Goal: Transaction & Acquisition: Purchase product/service

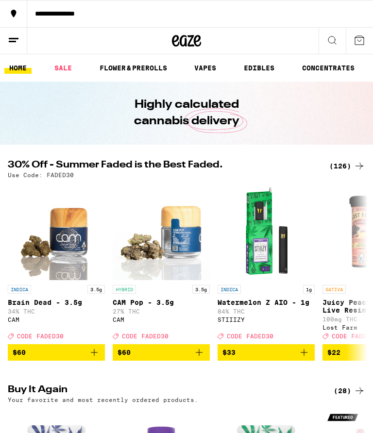
click at [348, 161] on div "(126)" at bounding box center [347, 166] width 36 height 12
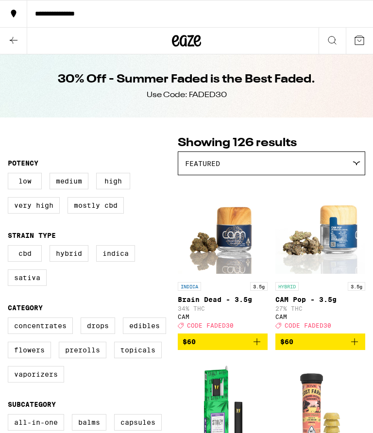
click at [157, 162] on fieldset "Potency Low Medium High Very High Mostly CBD" at bounding box center [93, 190] width 170 height 62
click at [22, 167] on legend "Potency" at bounding box center [23, 163] width 31 height 8
click at [194, 304] on p "Brain Dead - 3.5g" at bounding box center [223, 300] width 90 height 8
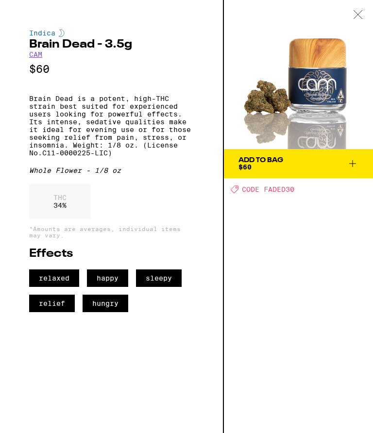
click at [348, 170] on icon at bounding box center [353, 164] width 12 height 12
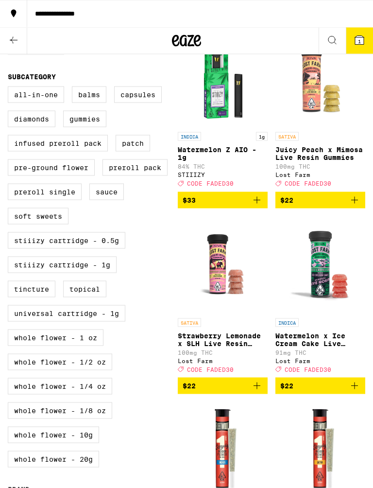
scroll to position [329, 0]
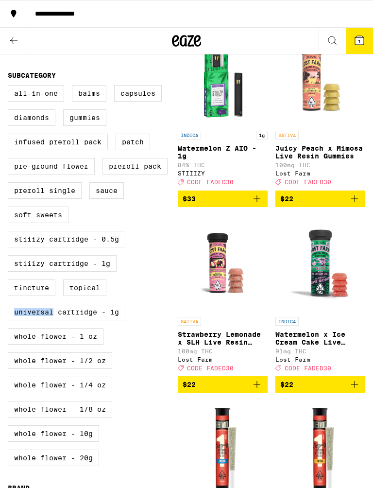
click at [153, 346] on div "All-In-One Balms Capsules Diamonds Gummies Infused Preroll Pack Patch Pre-groun…" at bounding box center [93, 279] width 170 height 389
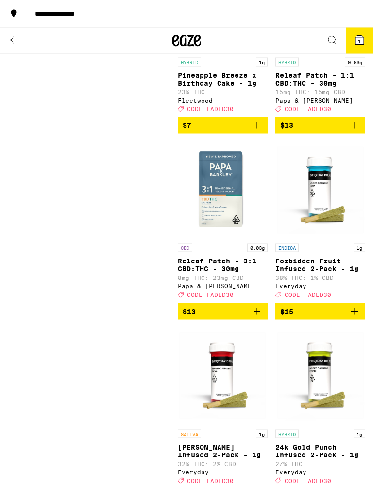
scroll to position [960, 0]
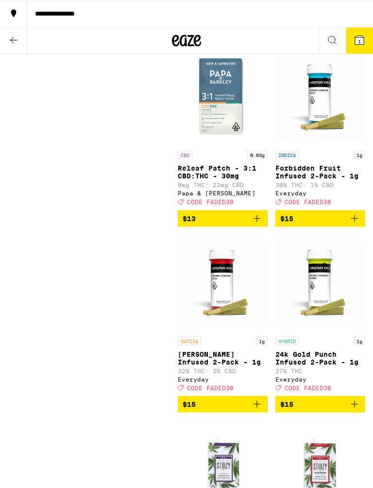
scroll to position [1053, 0]
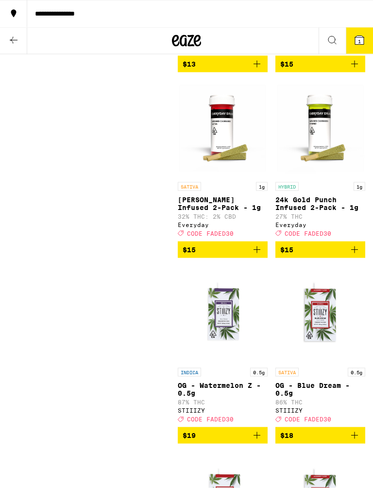
scroll to position [1208, 0]
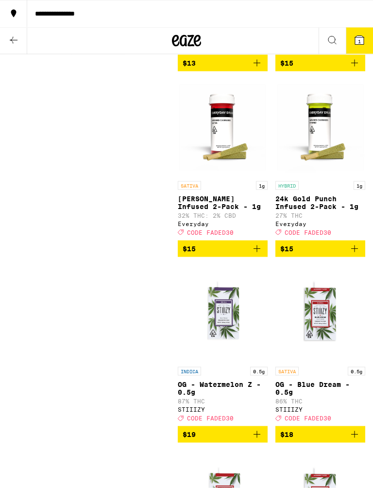
click at [250, 255] on span "$15" at bounding box center [223, 249] width 80 height 12
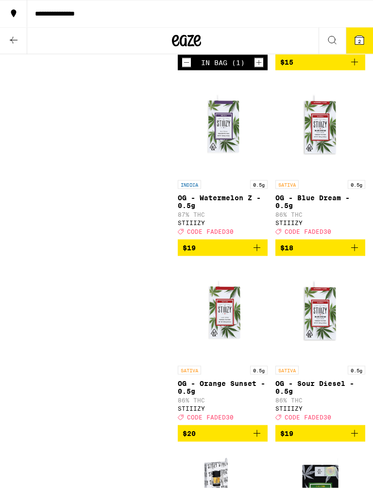
scroll to position [1395, 0]
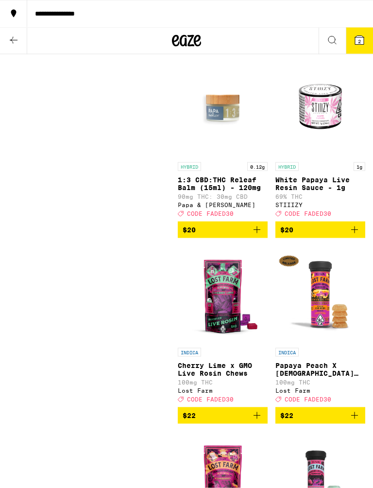
scroll to position [2156, 0]
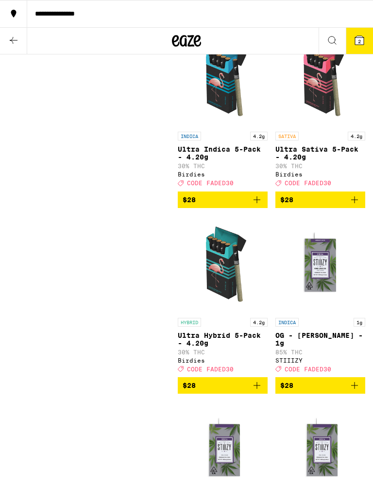
scroll to position [3864, 0]
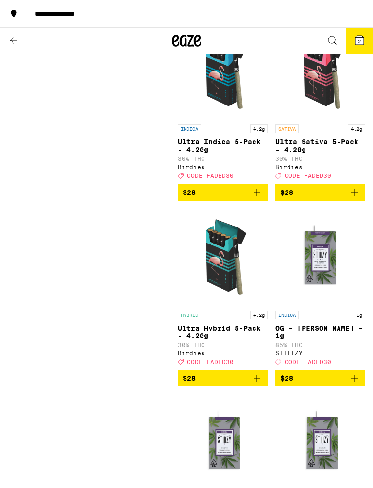
click at [252, 198] on icon "Add to bag" at bounding box center [257, 193] width 12 height 12
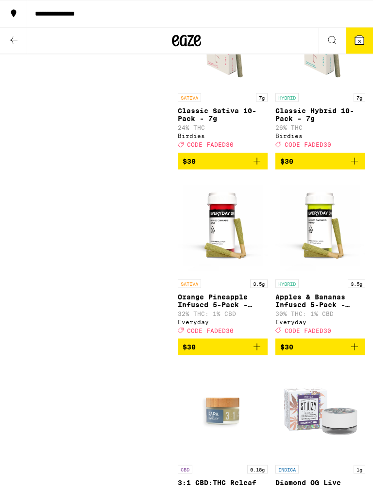
scroll to position [5381, 0]
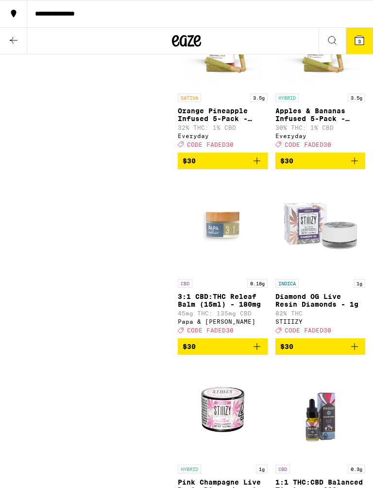
scroll to position [5565, 0]
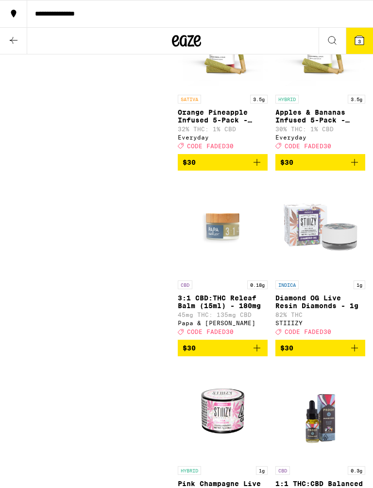
click at [127, 359] on div "Clearfalse filter Potency Low Medium High Very High Mostly CBD Strain Type CBD …" at bounding box center [93, 422] width 170 height 11705
click at [53, 228] on div "Clearfalse filter Potency Low Medium High Very High Mostly CBD Strain Type CBD …" at bounding box center [93, 422] width 170 height 11705
click at [251, 168] on span "$30" at bounding box center [223, 162] width 80 height 12
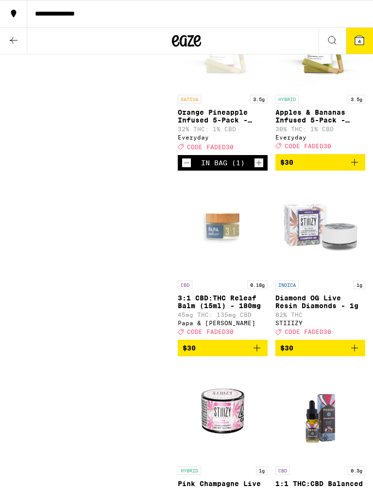
click at [57, 219] on div "Clearfalse filter Potency Low Medium High Very High Mostly CBD Strain Type CBD …" at bounding box center [93, 422] width 170 height 11705
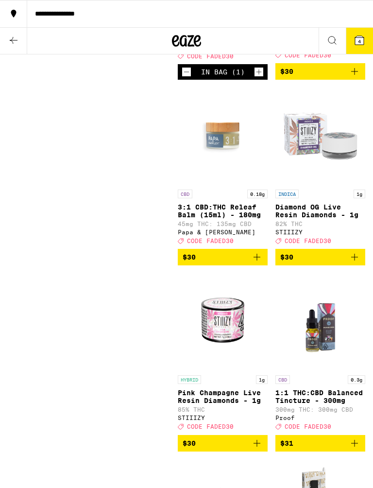
scroll to position [5657, 0]
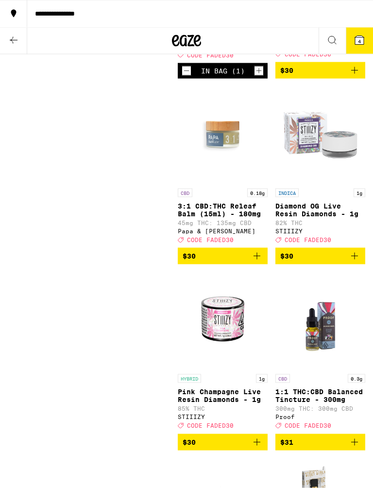
click at [0, 215] on div "Clearfalse filter Potency Low Medium High Very High Mostly CBD Strain Type CBD …" at bounding box center [186, 330] width 373 height 11721
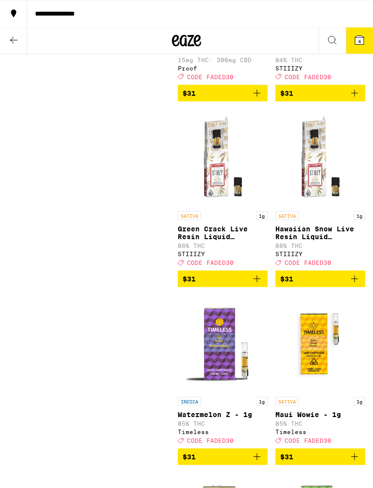
scroll to position [6192, 0]
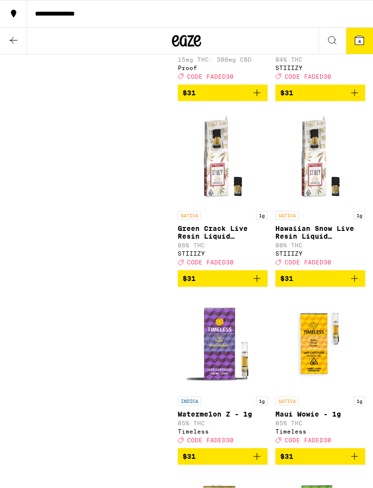
click at [250, 99] on span "$31" at bounding box center [223, 93] width 80 height 12
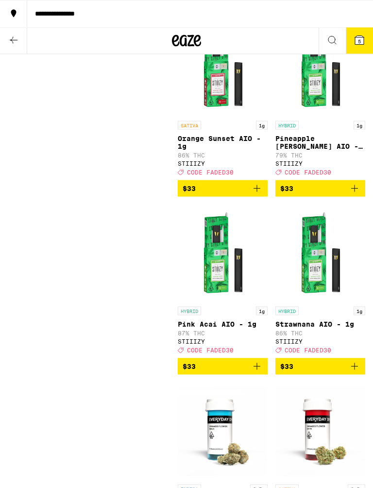
scroll to position [7011, 0]
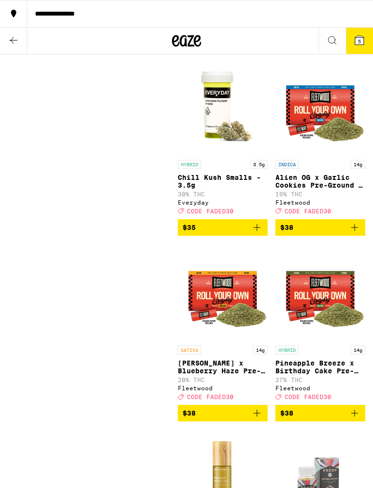
scroll to position [7525, 0]
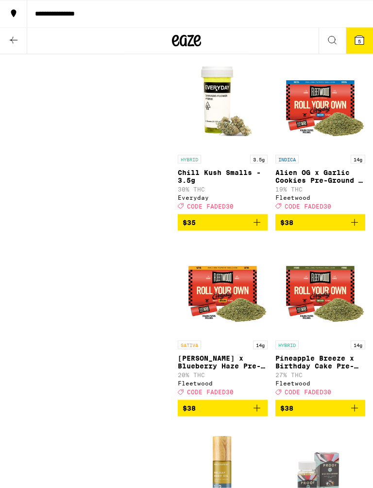
click at [250, 43] on span "$35" at bounding box center [223, 37] width 80 height 12
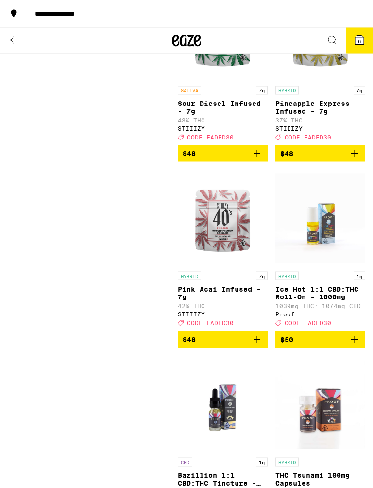
scroll to position [9257, 0]
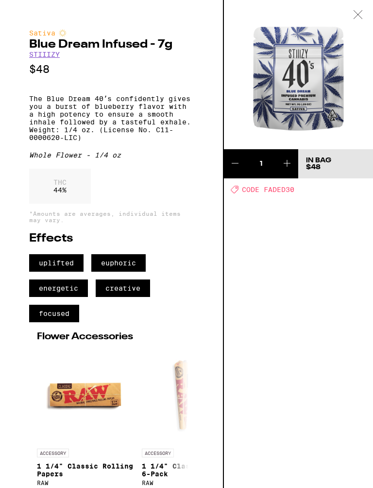
click at [336, 22] on img at bounding box center [298, 74] width 149 height 149
click at [345, 22] on div at bounding box center [358, 15] width 30 height 31
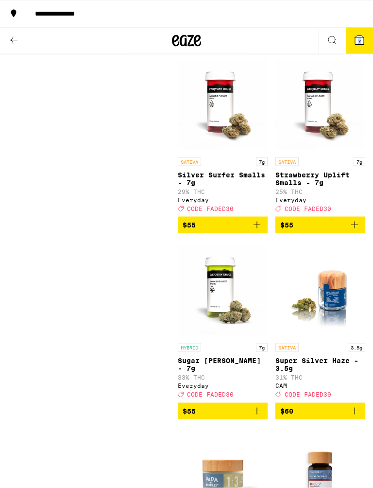
scroll to position [9926, 0]
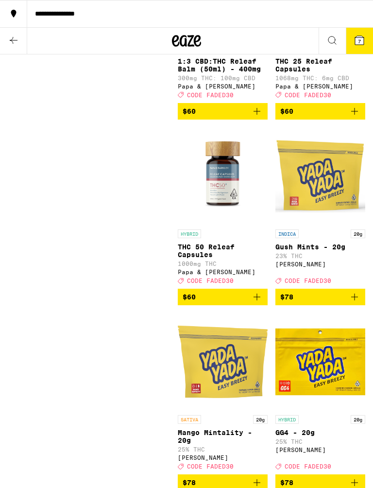
scroll to position [10410, 0]
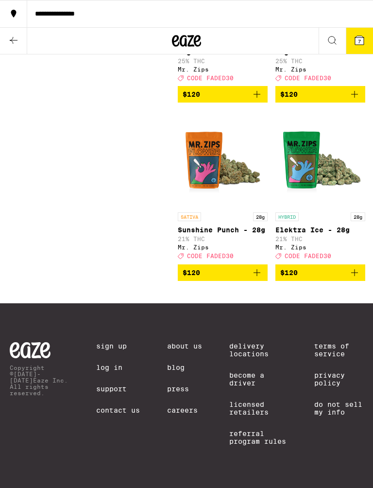
scroll to position [11941, 0]
click at [0, 41] on button at bounding box center [13, 41] width 27 height 27
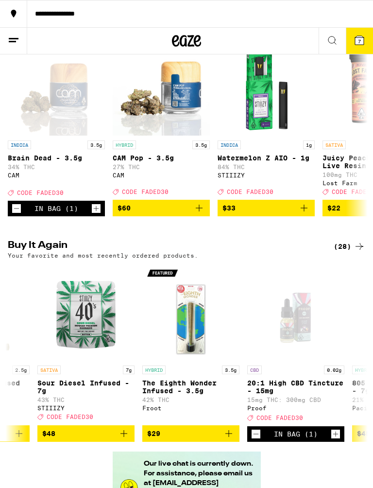
scroll to position [0, 181]
click at [223, 433] on icon "Add to bag" at bounding box center [228, 434] width 12 height 12
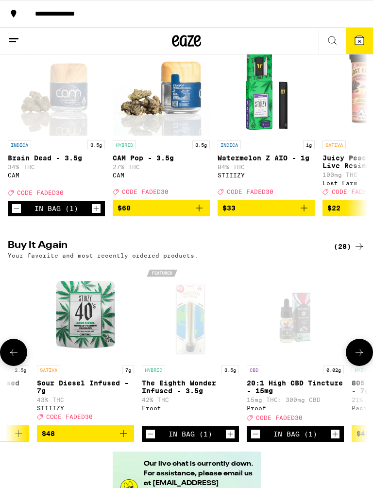
click at [222, 433] on div "In Bag (1)" at bounding box center [190, 434] width 97 height 16
click at [226, 433] on icon "Increment" at bounding box center [230, 434] width 9 height 12
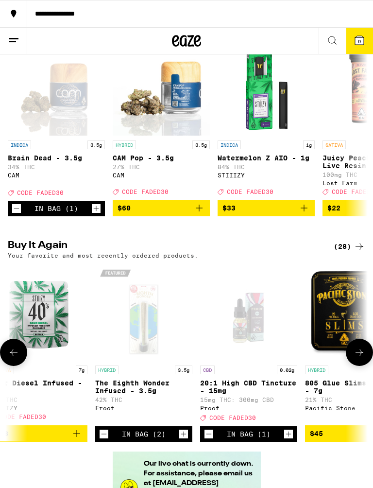
scroll to position [0, 228]
click at [355, 42] on icon at bounding box center [359, 40] width 9 height 9
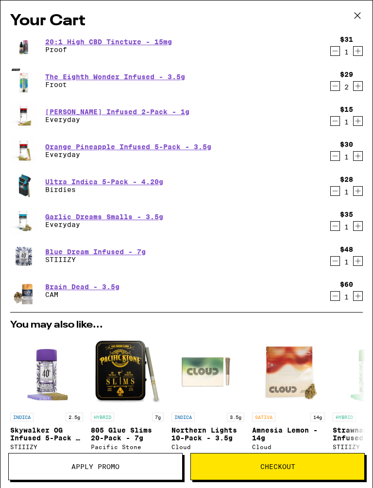
click at [333, 197] on icon "Decrement" at bounding box center [335, 191] width 9 height 12
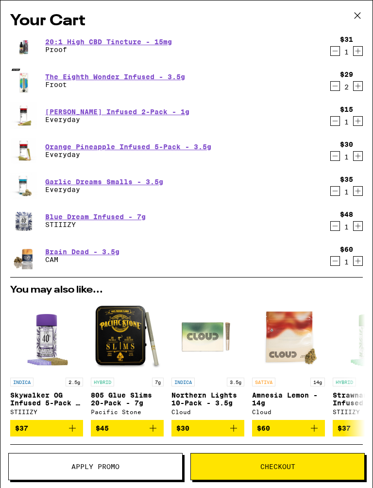
click at [92, 184] on link "Garlic Dreams Smalls - 3.5g" at bounding box center [104, 182] width 118 height 8
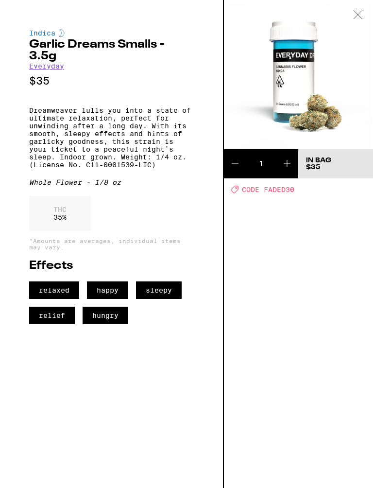
click at [349, 23] on div at bounding box center [358, 15] width 30 height 31
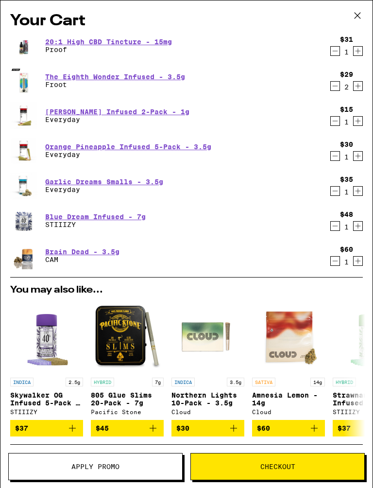
click at [109, 134] on div "20:1 High CBD Tincture - 15mg Proof $31 1 The Eighth Wonder Infused - 3.5g Froo…" at bounding box center [186, 154] width 353 height 245
click at [349, 125] on div "1" at bounding box center [346, 122] width 13 height 8
click at [347, 126] on div "1" at bounding box center [346, 122] width 13 height 8
click at [160, 122] on p "Everyday" at bounding box center [117, 120] width 144 height 8
click at [155, 114] on link "[PERSON_NAME] Infused 2-Pack - 1g" at bounding box center [117, 112] width 144 height 8
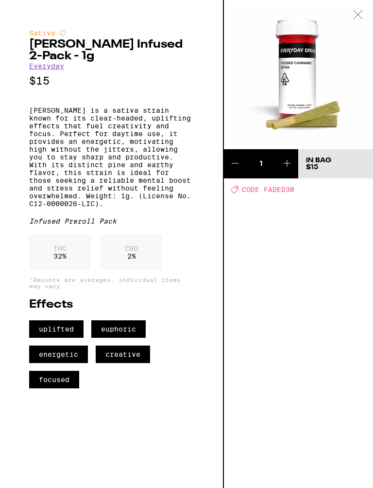
click at [296, 170] on button at bounding box center [287, 163] width 22 height 29
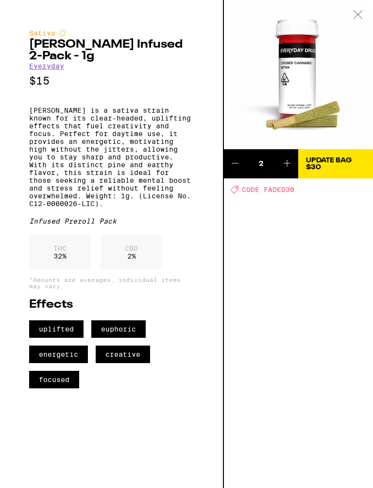
click at [357, 14] on icon at bounding box center [358, 14] width 10 height 9
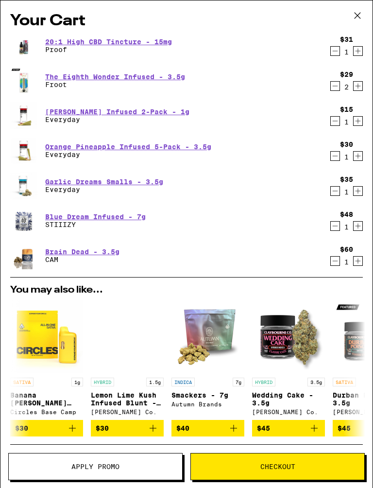
scroll to position [0, 400]
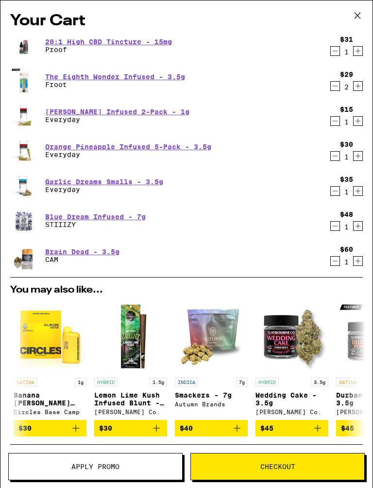
click at [152, 433] on icon "Add to bag" at bounding box center [157, 428] width 12 height 12
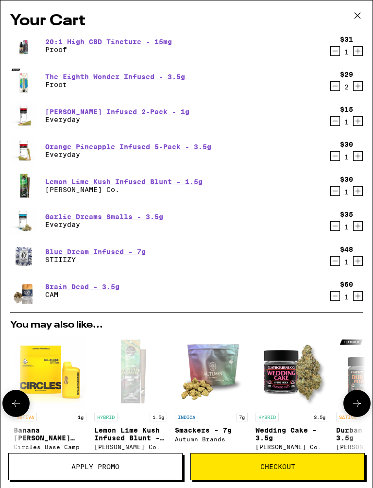
click at [93, 433] on span "Apply Promo" at bounding box center [95, 466] width 48 height 7
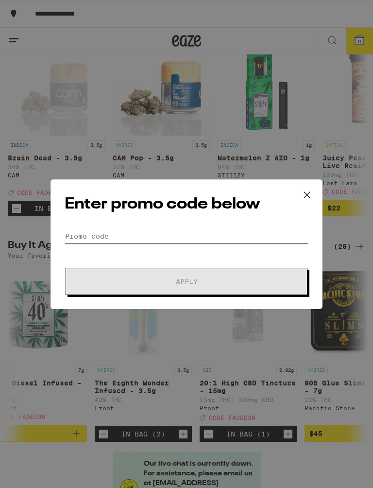
click at [78, 239] on input "Promo Code" at bounding box center [187, 236] width 244 height 15
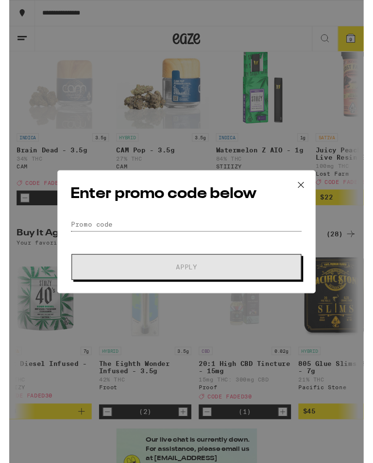
scroll to position [144, 0]
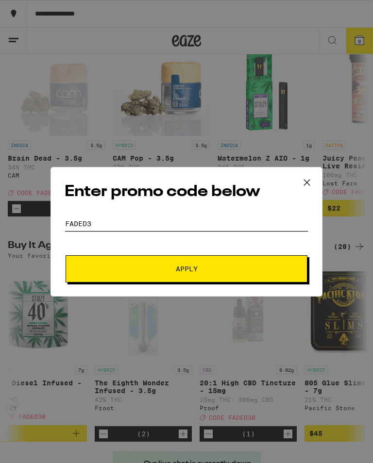
type input "Faded30"
click at [40, 253] on div "Enter promo code below Promo Code Faded30 Apply" at bounding box center [186, 231] width 373 height 463
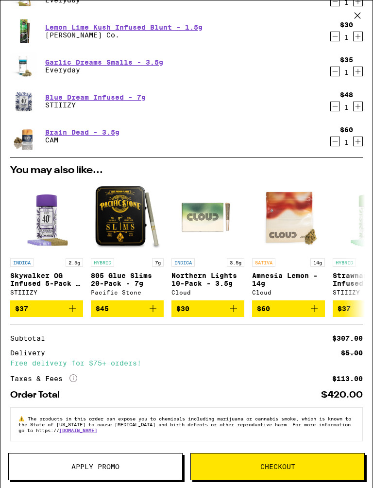
scroll to position [165, 0]
click at [76, 433] on span "Apply Promo" at bounding box center [95, 466] width 48 height 7
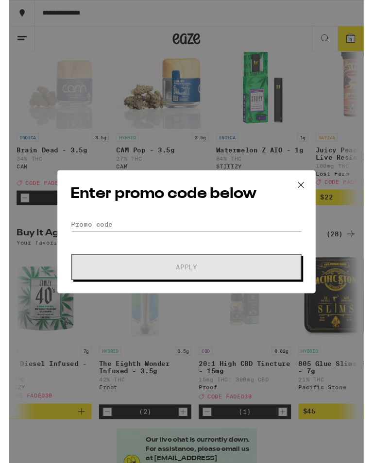
scroll to position [48, 0]
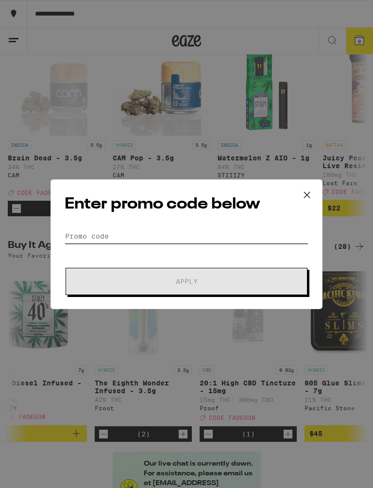
click at [79, 229] on input "Promo Code" at bounding box center [187, 236] width 244 height 15
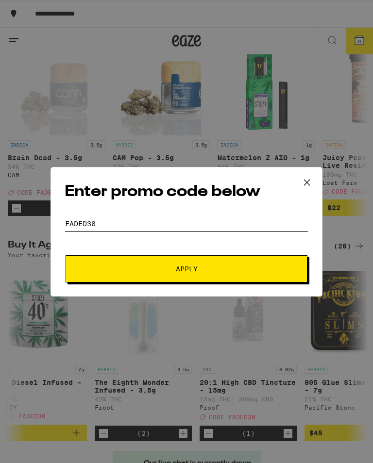
type input "Faded30"
click at [171, 273] on span "Apply" at bounding box center [186, 269] width 175 height 7
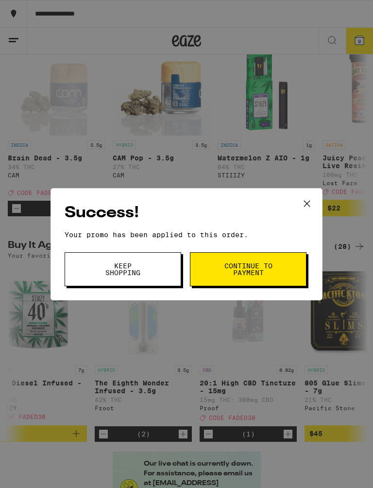
click at [212, 272] on button "Continue to payment" at bounding box center [248, 269] width 117 height 34
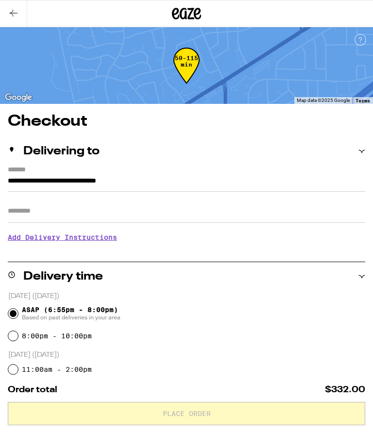
click at [24, 223] on input "Apt/Suite" at bounding box center [187, 211] width 358 height 23
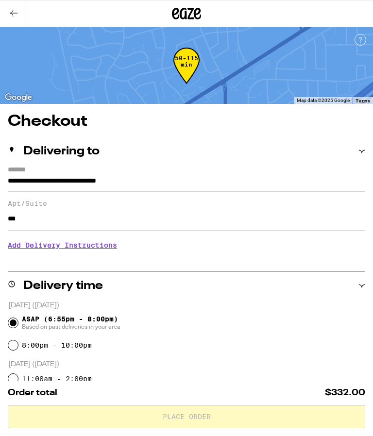
type input "***"
click at [46, 256] on h3 "Add Delivery Instructions" at bounding box center [187, 245] width 358 height 22
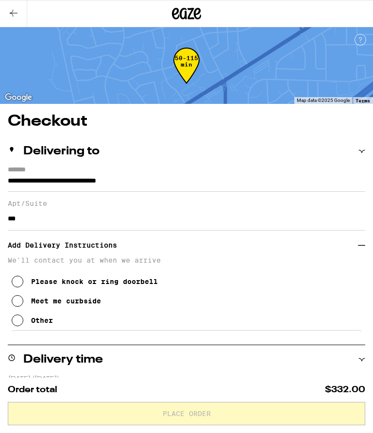
click at [17, 326] on icon at bounding box center [18, 321] width 12 height 12
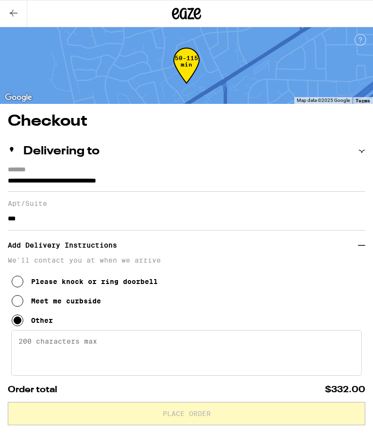
click at [30, 354] on textarea "Enter any other delivery instructions you want driver to know" at bounding box center [186, 353] width 351 height 46
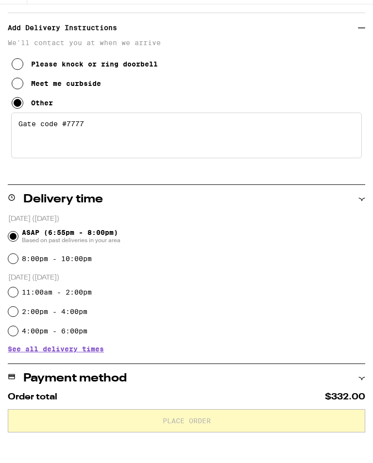
scroll to position [195, 0]
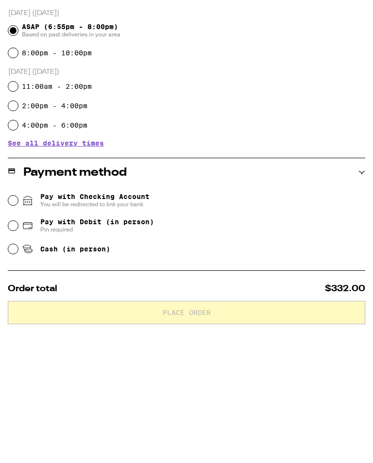
type textarea "Gate code #7777"
click at [12, 352] on input "Pay with Debit (in person) Pin required" at bounding box center [13, 357] width 10 height 10
radio input "true"
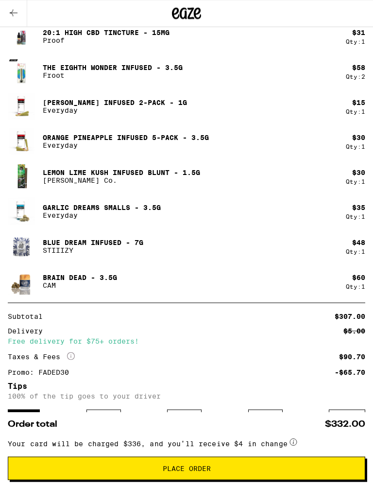
scroll to position [702, 0]
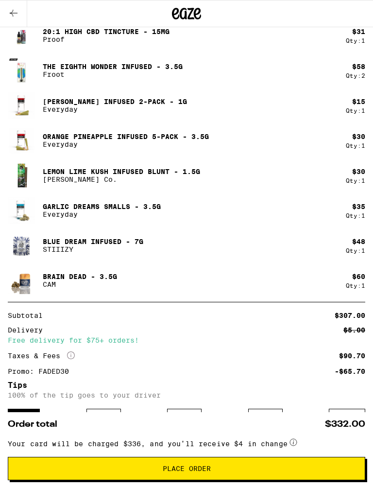
click at [173, 433] on span "Place Order" at bounding box center [187, 468] width 48 height 7
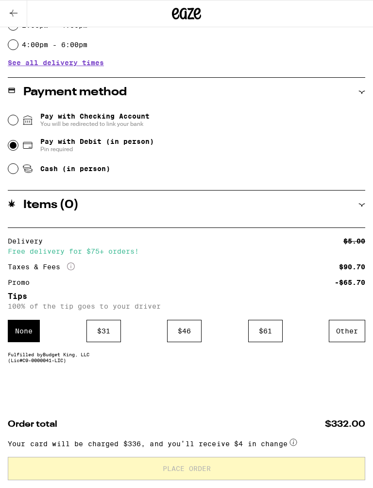
scroll to position [511, 0]
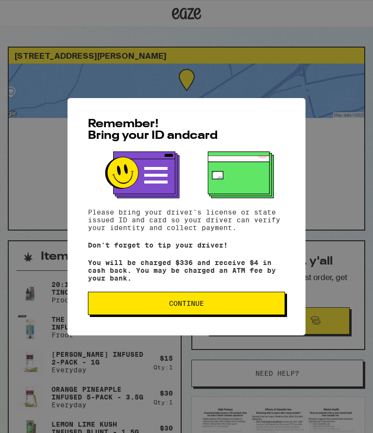
click at [174, 307] on span "Continue" at bounding box center [186, 303] width 35 height 7
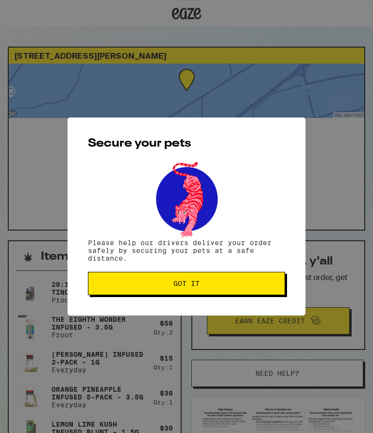
click at [170, 284] on span "Got it" at bounding box center [186, 283] width 181 height 7
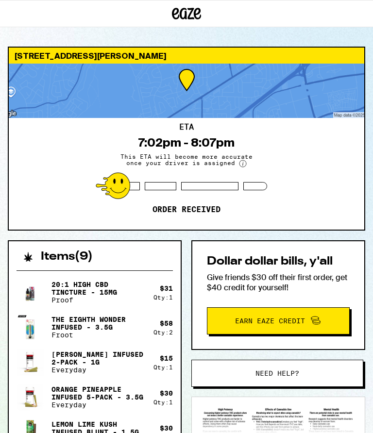
click at [12, 30] on div "2707 La Verta Ct [GEOGRAPHIC_DATA][PERSON_NAME] 95670 ETA 7:02pm - 8:07pm This …" at bounding box center [186, 376] width 373 height 752
